Goal: Feedback & Contribution: Submit feedback/report problem

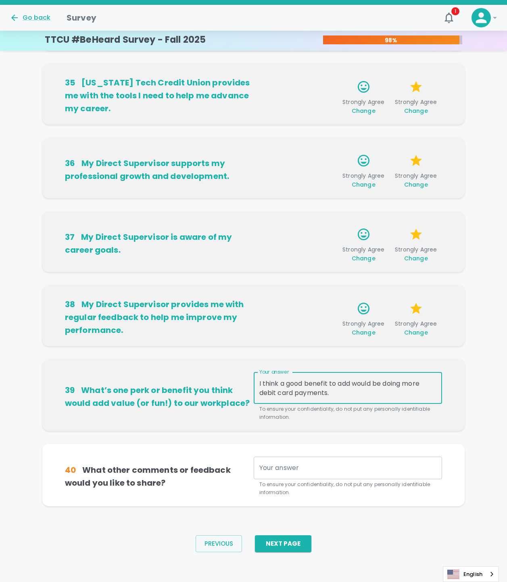
scroll to position [303, 0]
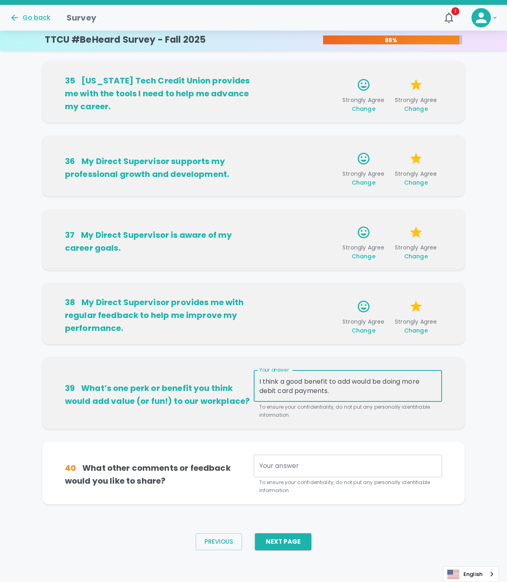
type textarea "I think a good benefit to add would be doing more debit card payments."
click at [302, 473] on div "x Your answer" at bounding box center [348, 466] width 189 height 23
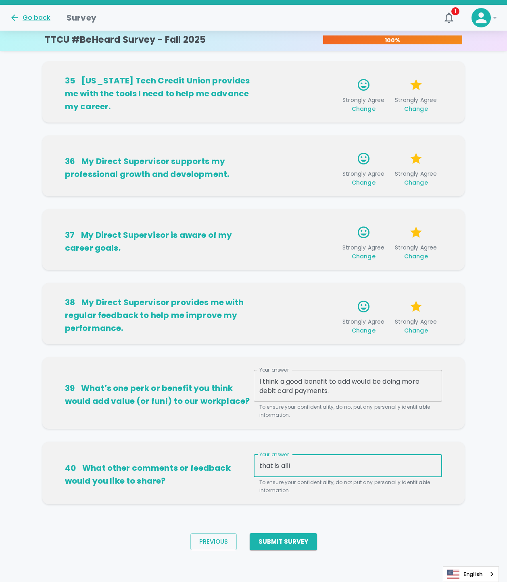
type textarea "that is all!"
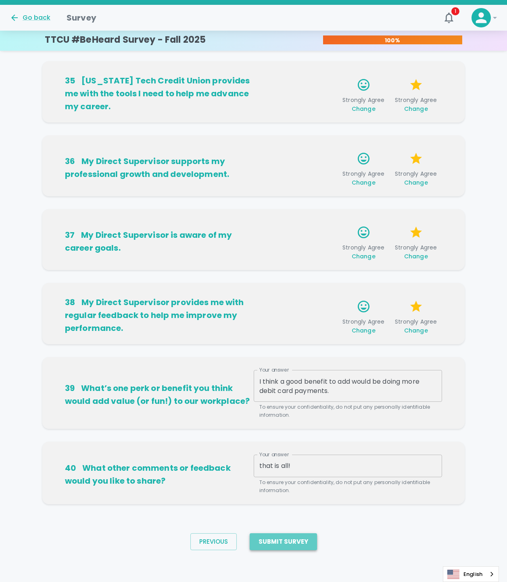
click at [290, 535] on button "Submit Survey" at bounding box center [283, 541] width 67 height 17
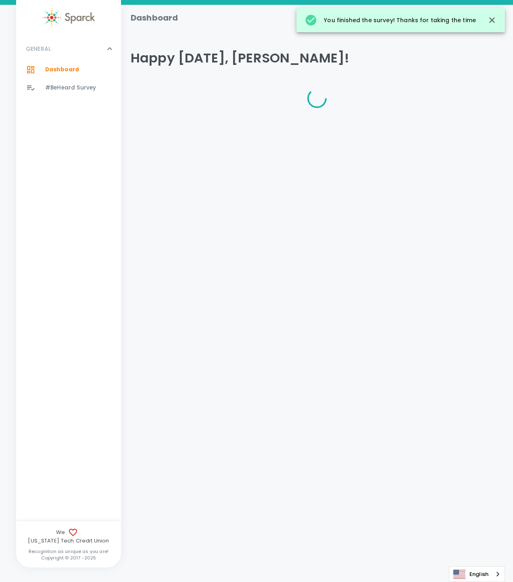
click at [301, 150] on html "Skip Navigation Dashboard ! GENERAL 0 Dashboard 0 #BeHeard Survey 0 We [US_STAT…" at bounding box center [256, 75] width 513 height 150
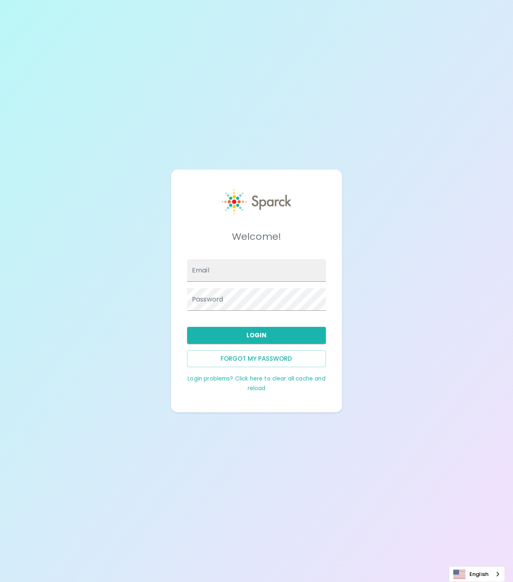
type input "[PERSON_NAME][EMAIL_ADDRESS][PERSON_NAME][DOMAIN_NAME]"
